Goal: Information Seeking & Learning: Learn about a topic

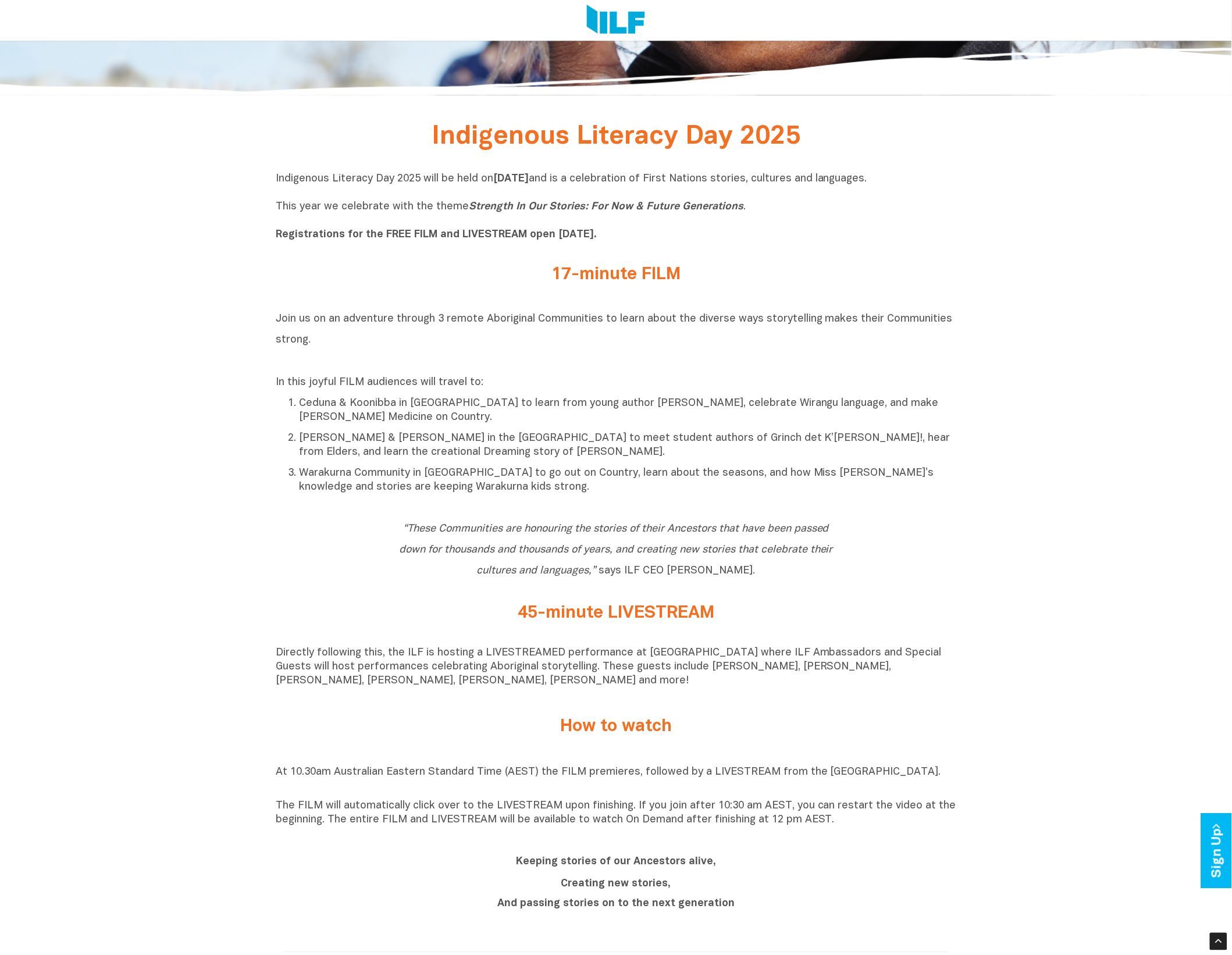
scroll to position [436, 0]
drag, startPoint x: 277, startPoint y: 394, endPoint x: 528, endPoint y: 376, distance: 251.6
click at [528, 376] on div "Join us on an adventure through 3 remote Aboriginal Communities to learn about …" at bounding box center [616, 402] width 680 height 188
click at [324, 402] on p "Ceduna & Koonibba in [GEOGRAPHIC_DATA] to learn from young author [PERSON_NAME]…" at bounding box center [627, 412] width 657 height 28
drag, startPoint x: 338, startPoint y: 387, endPoint x: 311, endPoint y: 385, distance: 27.1
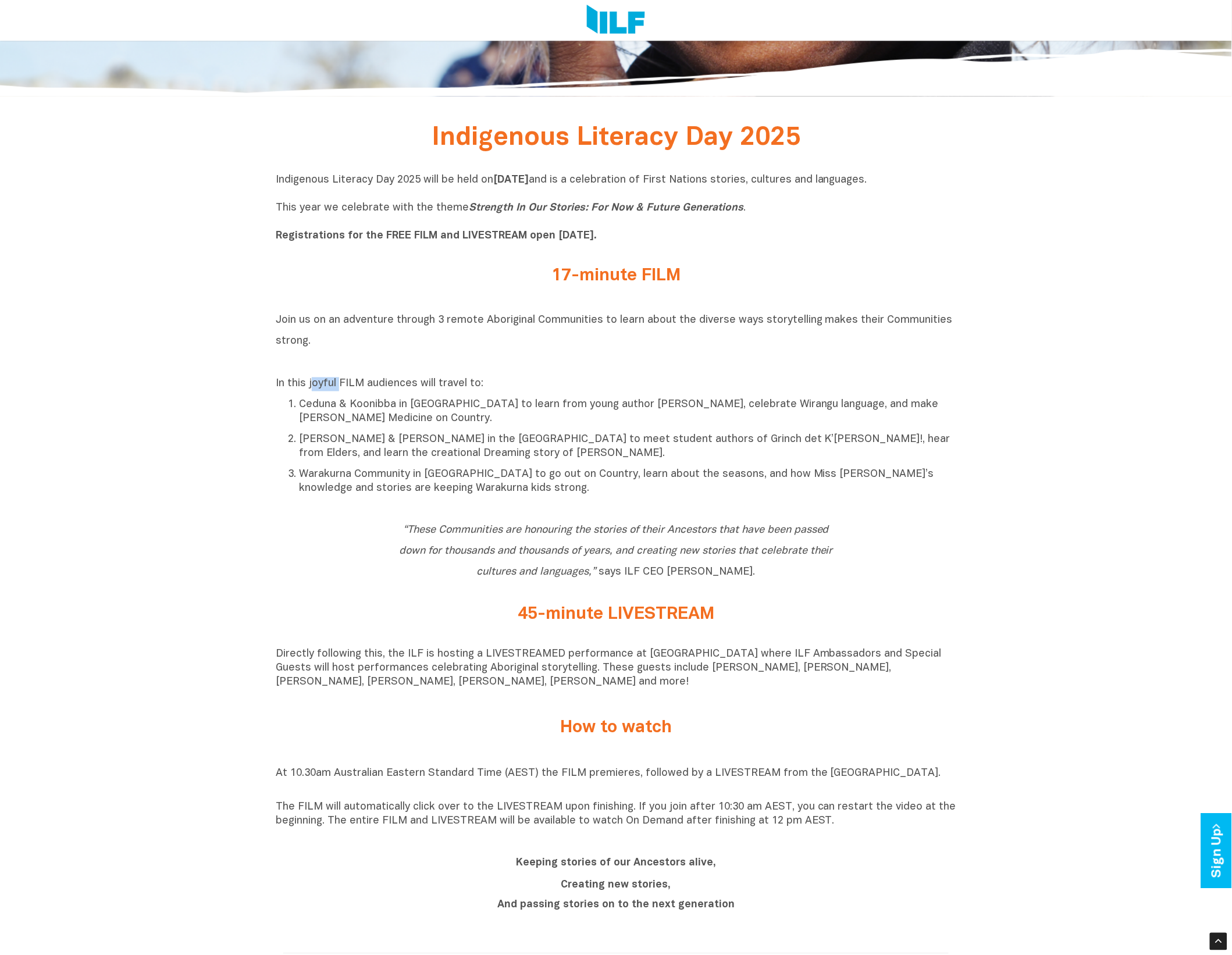
click at [311, 385] on p "In this joyful FILM audiences will travel to:" at bounding box center [616, 384] width 680 height 14
drag, startPoint x: 311, startPoint y: 385, endPoint x: 312, endPoint y: 393, distance: 8.1
click at [312, 392] on p "In this joyful FILM audiences will travel to:" at bounding box center [616, 384] width 680 height 14
click at [573, 455] on p "[PERSON_NAME] & [PERSON_NAME] in the [GEOGRAPHIC_DATA] to meet student authors …" at bounding box center [627, 447] width 657 height 28
drag, startPoint x: 620, startPoint y: 413, endPoint x: 673, endPoint y: 414, distance: 53.0
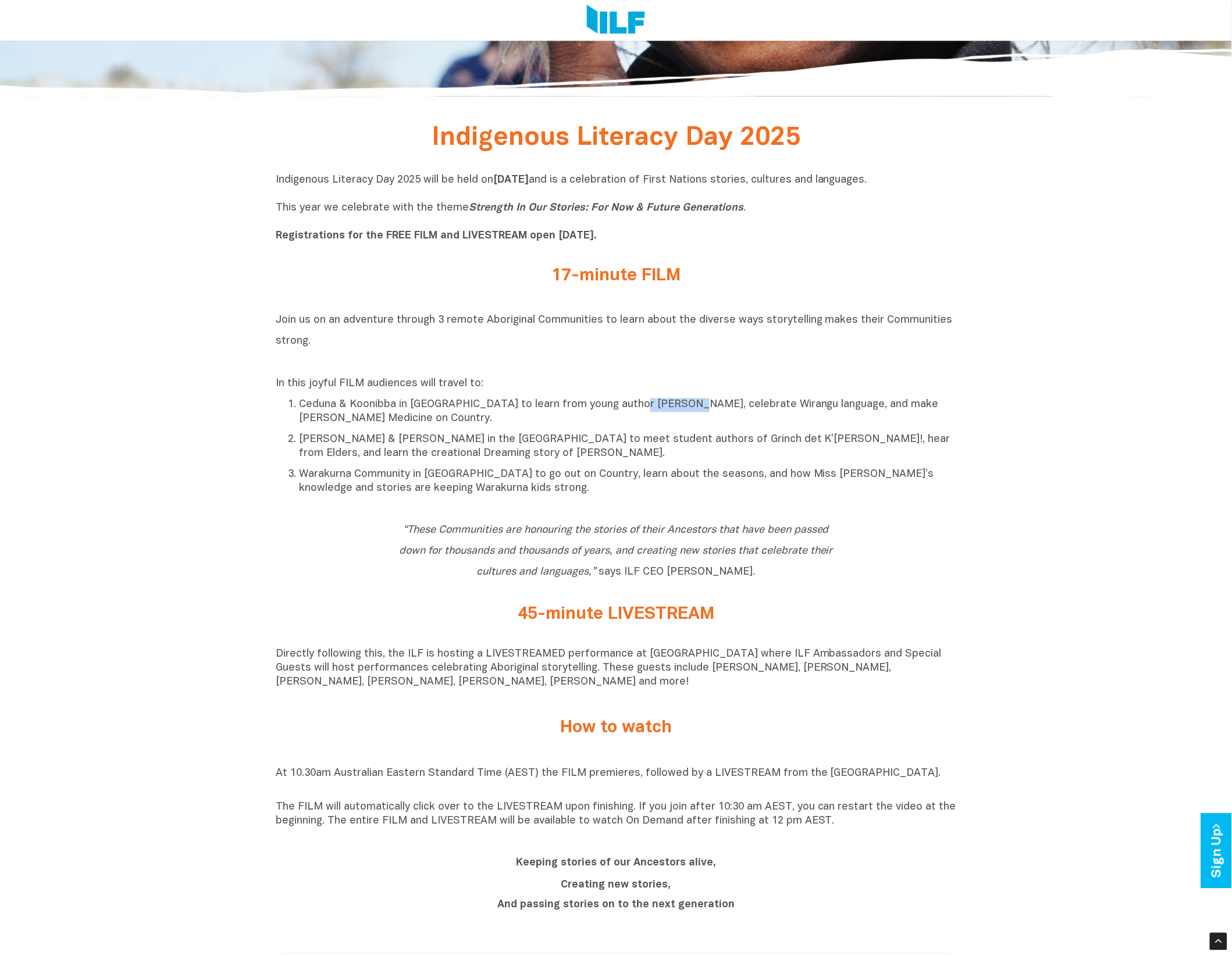
click at [673, 414] on p "Ceduna & Koonibba in [GEOGRAPHIC_DATA] to learn from young author [PERSON_NAME]…" at bounding box center [627, 412] width 657 height 28
click at [804, 392] on p "In this joyful FILM audiences will travel to:" at bounding box center [616, 384] width 680 height 14
drag, startPoint x: 595, startPoint y: 444, endPoint x: 698, endPoint y: 451, distance: 103.2
click at [698, 451] on p "[PERSON_NAME] & [PERSON_NAME] in the [GEOGRAPHIC_DATA] to meet student authors …" at bounding box center [627, 447] width 657 height 28
drag, startPoint x: 698, startPoint y: 451, endPoint x: 669, endPoint y: 451, distance: 29.0
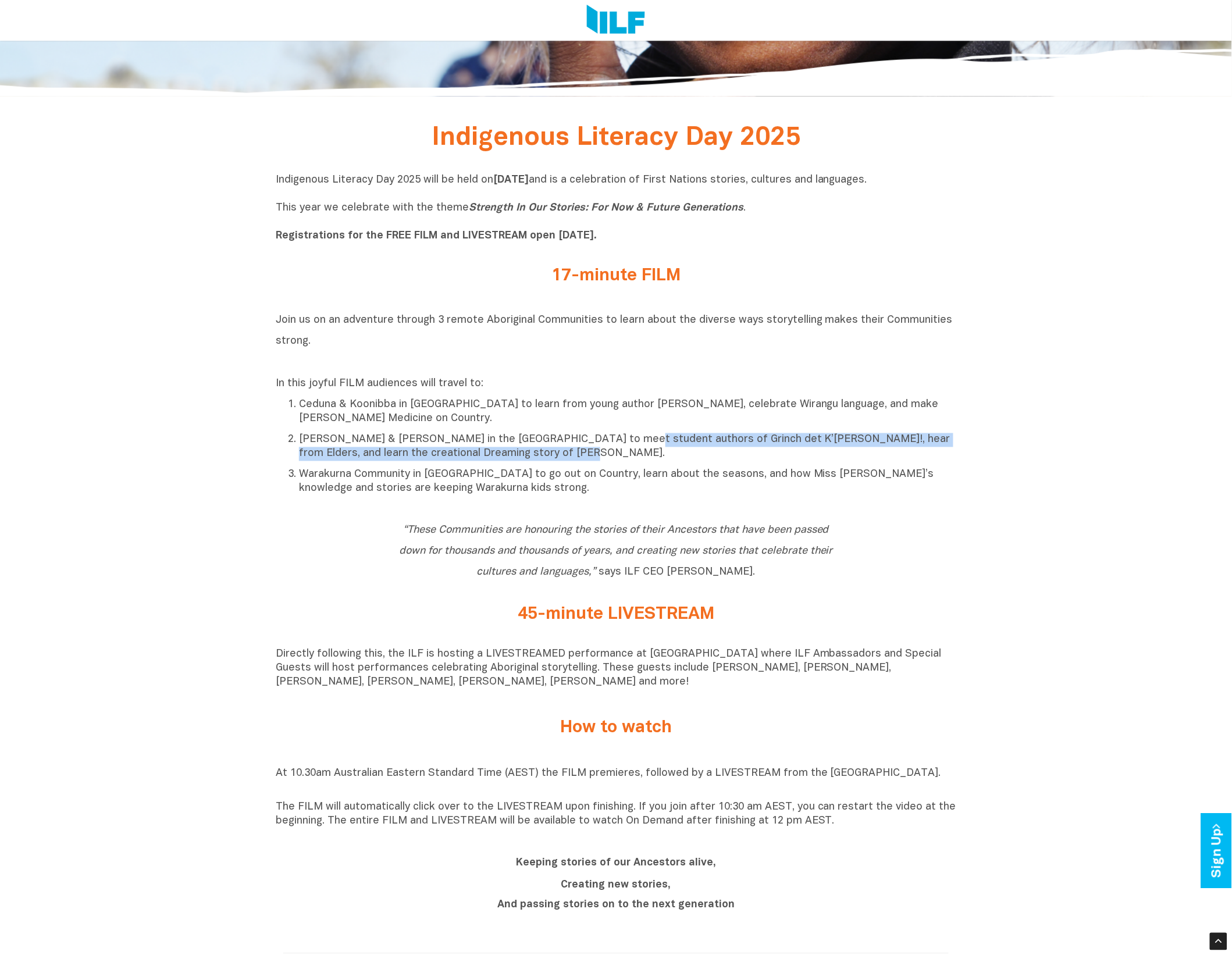
click at [698, 451] on p "[PERSON_NAME] & [PERSON_NAME] in the [GEOGRAPHIC_DATA] to meet student authors …" at bounding box center [627, 447] width 657 height 28
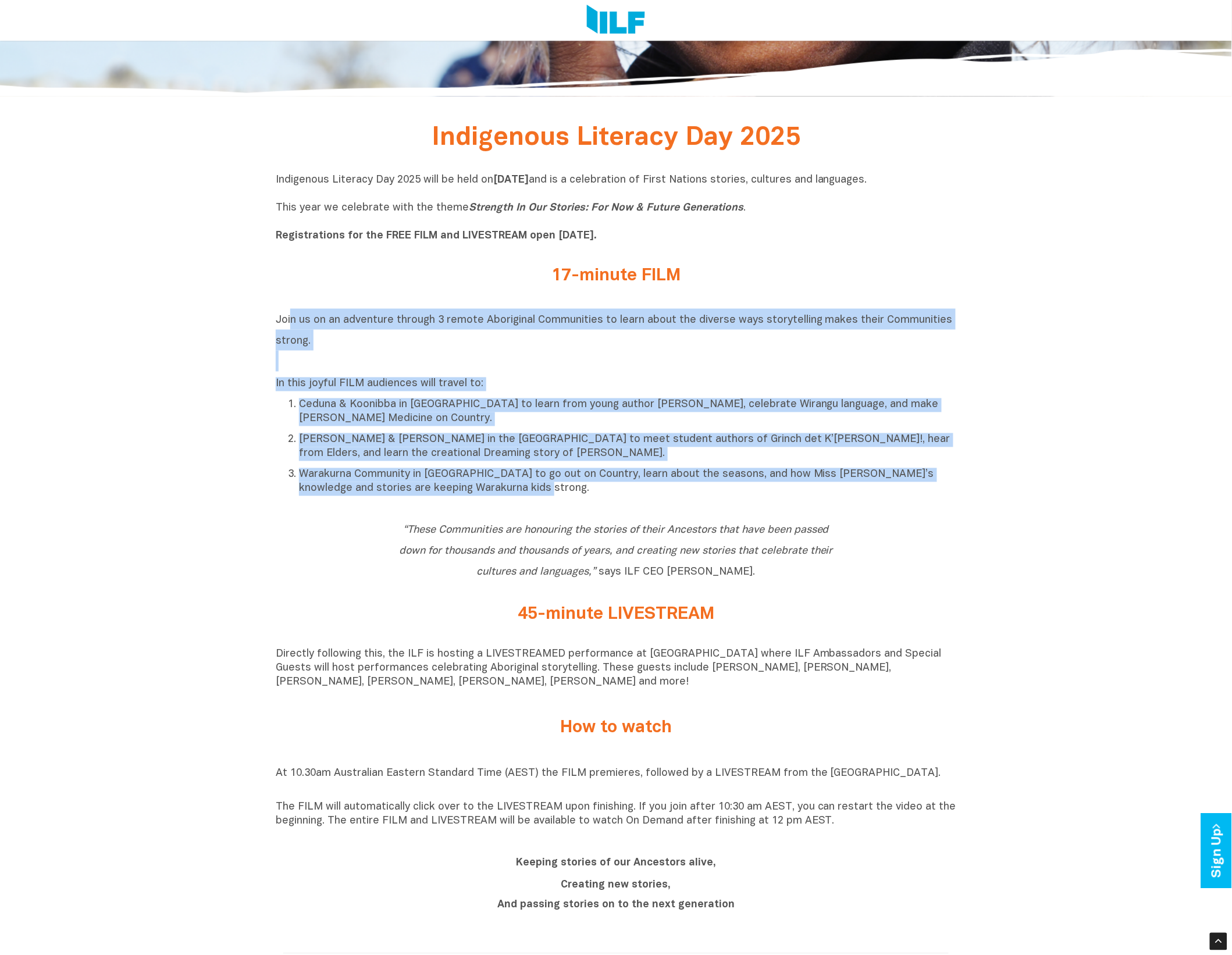
drag, startPoint x: 289, startPoint y: 310, endPoint x: 579, endPoint y: 507, distance: 350.6
click at [579, 507] on div "Join us on an adventure through 3 remote Aboriginal Communities to learn about …" at bounding box center [616, 405] width 680 height 211
click at [579, 502] on div "Join us on an adventure through 3 remote Aboriginal Communities to learn about …" at bounding box center [616, 405] width 680 height 193
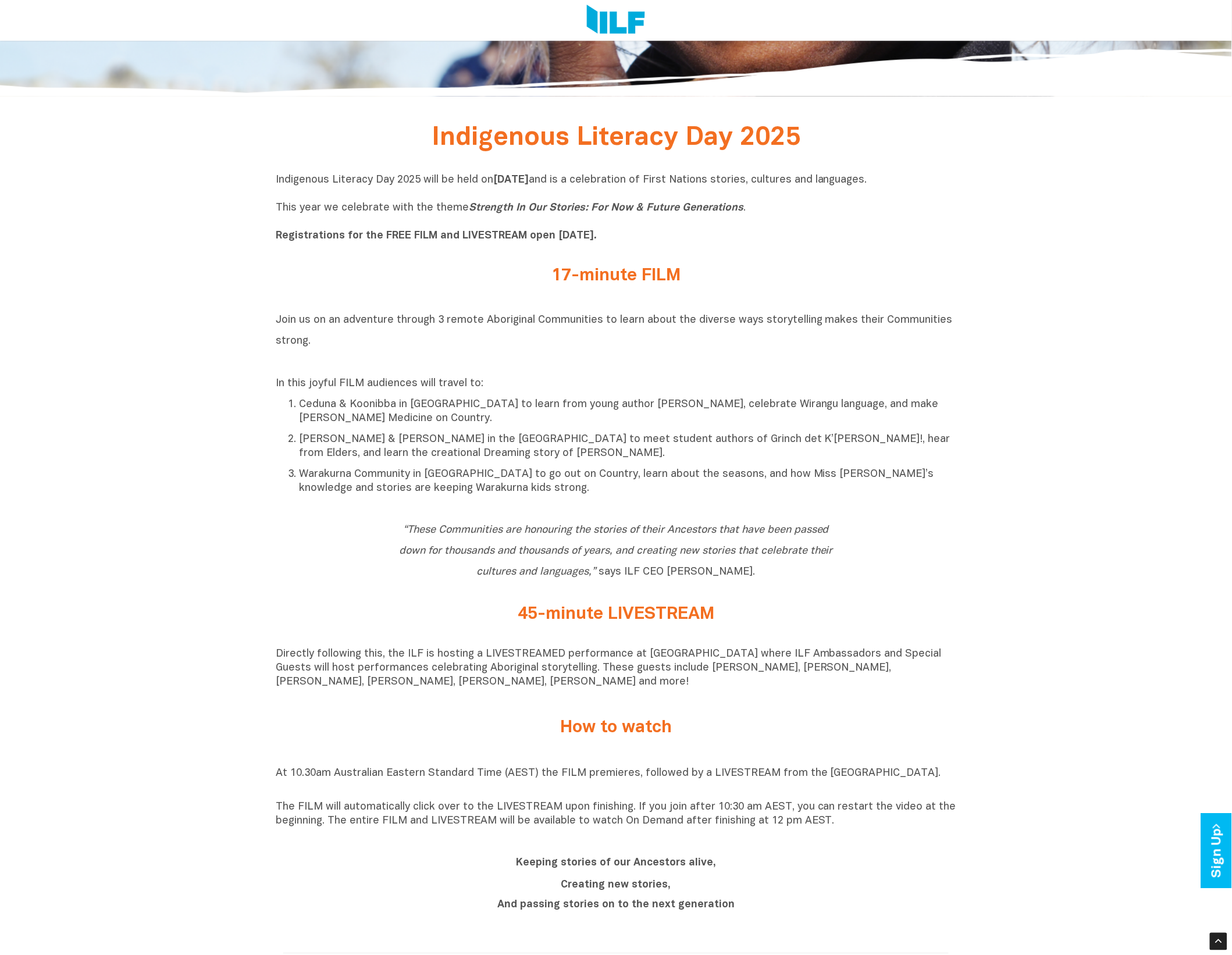
click at [1002, 280] on div "Indigenous Literacy Day 2025 Indigenous Literacy Day 2025 will be held [DATE][D…" at bounding box center [616, 820] width 1232 height 1401
